Goal: Task Accomplishment & Management: Manage account settings

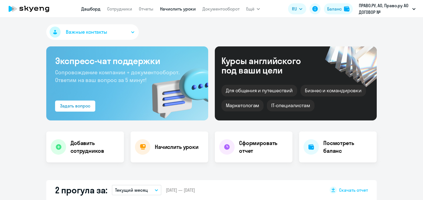
click at [179, 10] on link "Начислить уроки" at bounding box center [178, 9] width 36 height 6
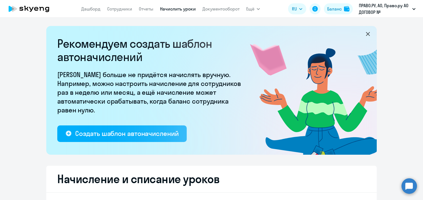
select select "10"
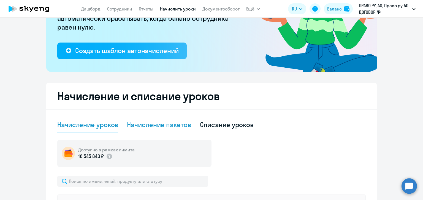
click at [150, 125] on div "Начисление пакетов" at bounding box center [159, 124] width 64 height 9
select select "10"
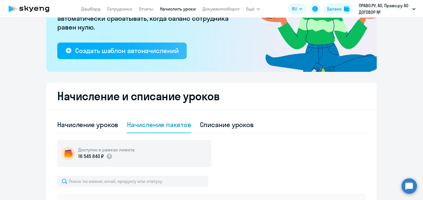
scroll to position [138, 0]
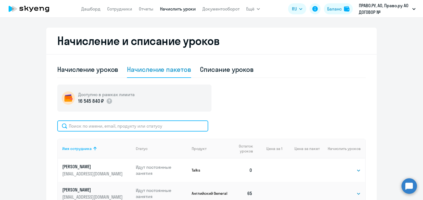
click at [123, 128] on input "text" at bounding box center [132, 125] width 151 height 11
paste input "[EMAIL_ADDRESS][DOMAIN_NAME]"
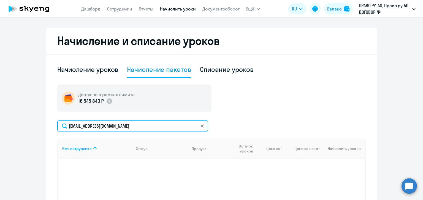
type input "[EMAIL_ADDRESS][DOMAIN_NAME]"
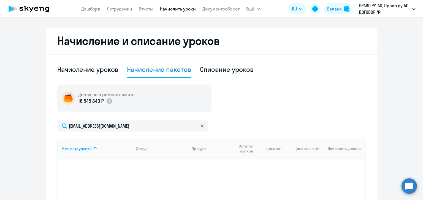
scroll to position [206, 0]
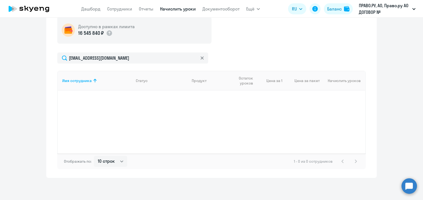
click at [230, 108] on div "Имя сотрудника Статус Продукт Остаток уроков Цена за 1 Цена за пакет Начислить …" at bounding box center [211, 112] width 309 height 83
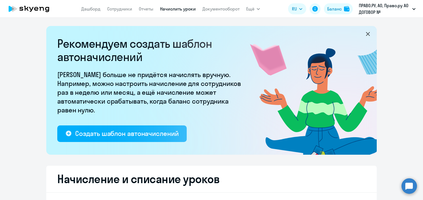
select select "10"
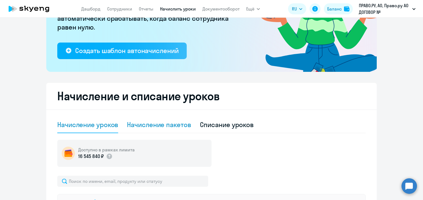
click at [165, 122] on div "Начисление пакетов" at bounding box center [159, 124] width 64 height 9
select select "10"
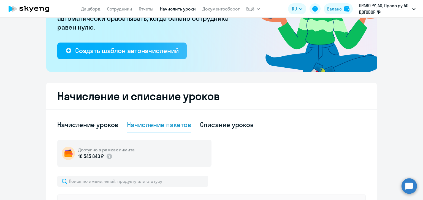
scroll to position [138, 0]
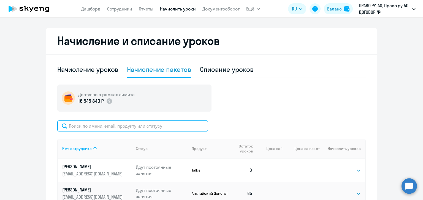
click at [114, 127] on input "text" at bounding box center [132, 125] width 151 height 11
paste input "[EMAIL_ADDRESS][DOMAIN_NAME]"
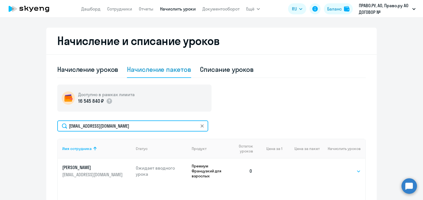
type input "[EMAIL_ADDRESS][DOMAIN_NAME]"
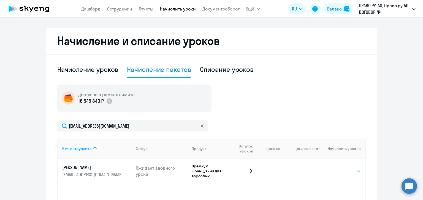
click at [344, 170] on select "Выбрать 4 8 16 32 64 96 128" at bounding box center [350, 171] width 23 height 7
click at [339, 168] on select "Выбрать 4 8 16 32 64 96 128" at bounding box center [350, 171] width 23 height 7
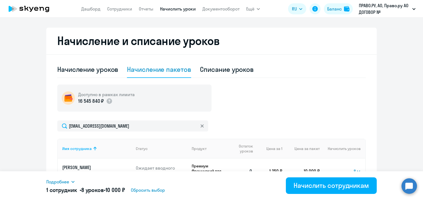
scroll to position [165, 0]
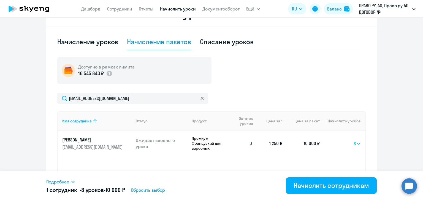
click at [357, 143] on select "Выбрать 4 8 16 32 64 96 128" at bounding box center [357, 143] width 7 height 7
click at [354, 140] on select "Выбрать 4 8 16 32 64 96 128" at bounding box center [357, 143] width 7 height 7
click at [354, 144] on select "Выбрать 4 8 16 32 64 96 128" at bounding box center [357, 143] width 7 height 7
select select "8"
click at [354, 140] on select "Выбрать 4 8 16 32 64 96 128" at bounding box center [357, 143] width 7 height 7
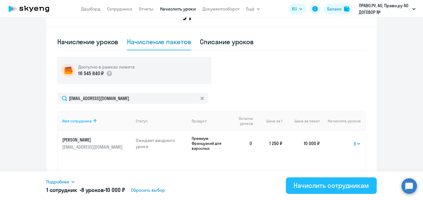
click at [310, 181] on div "Начислить сотрудникам" at bounding box center [332, 185] width 76 height 9
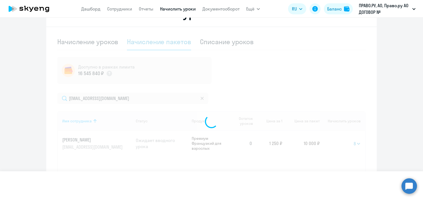
select select
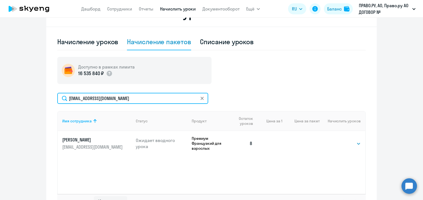
click at [90, 98] on input "[EMAIL_ADDRESS][DOMAIN_NAME]" at bounding box center [132, 98] width 151 height 11
paste input "v.krasnov"
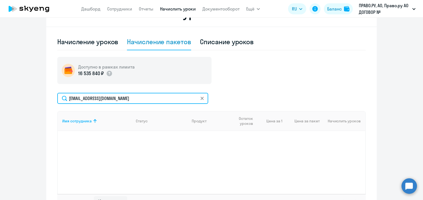
click at [97, 98] on input "[EMAIL_ADDRESS][DOMAIN_NAME]" at bounding box center [132, 98] width 151 height 11
paste input "[PERSON_NAME]"
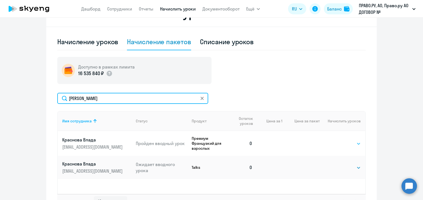
type input "[PERSON_NAME]"
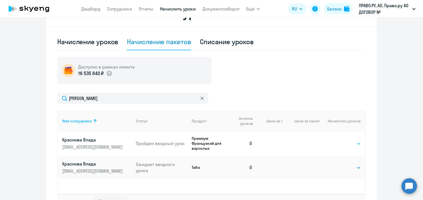
click at [344, 144] on select "Выбрать 4 8 16 32 64 96 128" at bounding box center [350, 143] width 23 height 7
select select "8"
click at [339, 140] on select "Выбрать 4 8 16 32 64 96 128" at bounding box center [350, 143] width 23 height 7
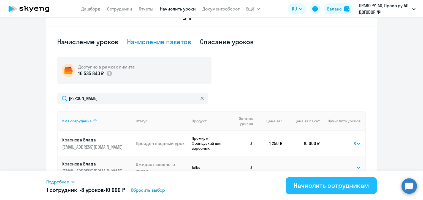
click at [318, 185] on div "Начислить сотрудникам" at bounding box center [332, 185] width 76 height 9
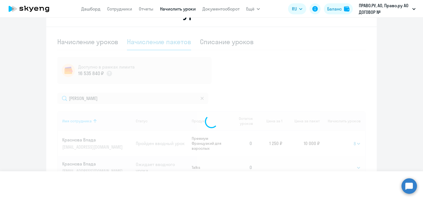
select select
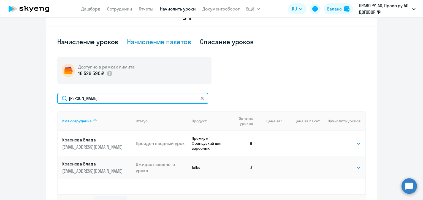
click at [89, 98] on input "[PERSON_NAME]" at bounding box center [132, 98] width 151 height 11
paste input "[EMAIL_ADDRESS][DOMAIN_NAME]"
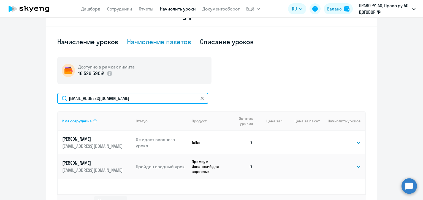
type input "[EMAIL_ADDRESS][DOMAIN_NAME]"
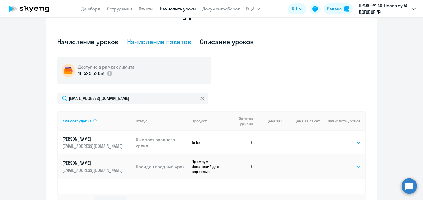
click at [347, 167] on select "Выбрать 4 8 16 32 64 96 128" at bounding box center [350, 166] width 23 height 7
select select "8"
click at [339, 163] on select "Выбрать 4 8 16 32 64 96 128" at bounding box center [350, 166] width 23 height 7
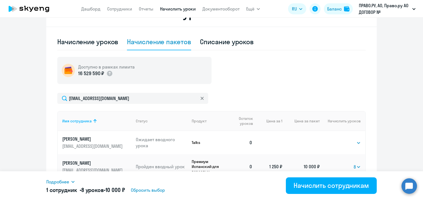
scroll to position [193, 0]
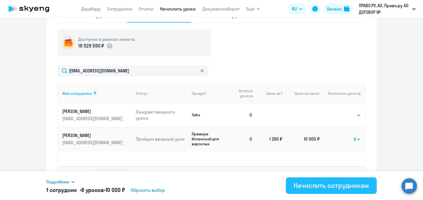
click at [329, 186] on div "Начислить сотрудникам" at bounding box center [332, 185] width 76 height 9
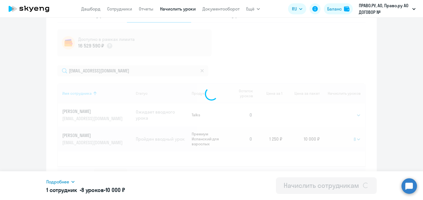
select select
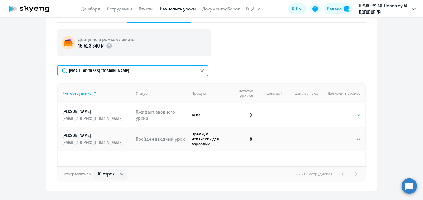
click at [101, 70] on input "[EMAIL_ADDRESS][DOMAIN_NAME]" at bounding box center [132, 70] width 151 height 11
paste input "o.tarasova1"
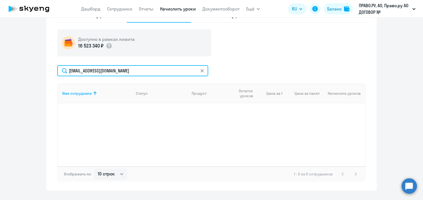
click at [89, 73] on input "[EMAIL_ADDRESS][DOMAIN_NAME]" at bounding box center [132, 70] width 151 height 11
paste input "a.timofeeva"
type input "[EMAIL_ADDRESS][DOMAIN_NAME]"
